Goal: Navigation & Orientation: Find specific page/section

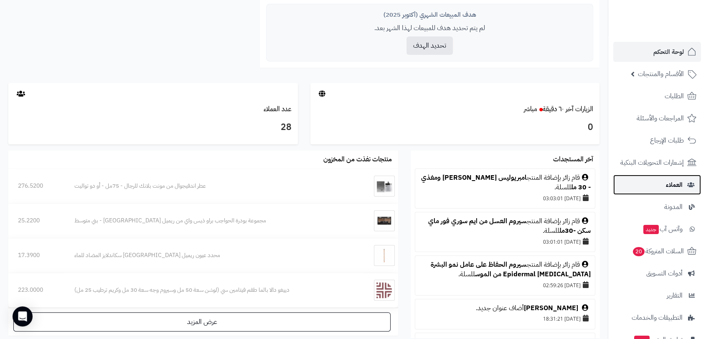
click at [677, 181] on span "العملاء" at bounding box center [674, 185] width 17 height 12
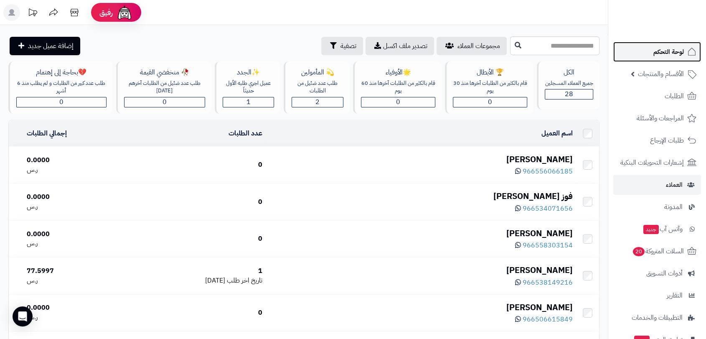
click at [664, 50] on span "لوحة التحكم" at bounding box center [668, 52] width 30 height 12
